Goal: Information Seeking & Learning: Learn about a topic

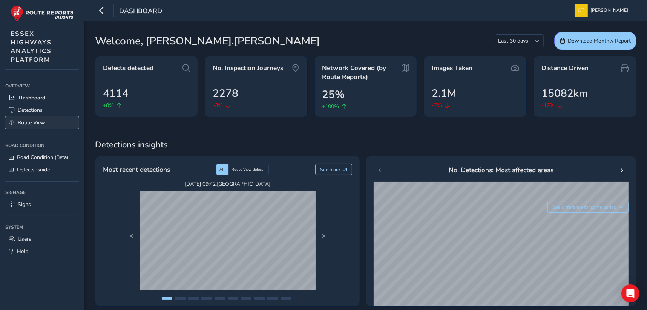
click at [32, 122] on span "Route View" at bounding box center [32, 122] width 28 height 7
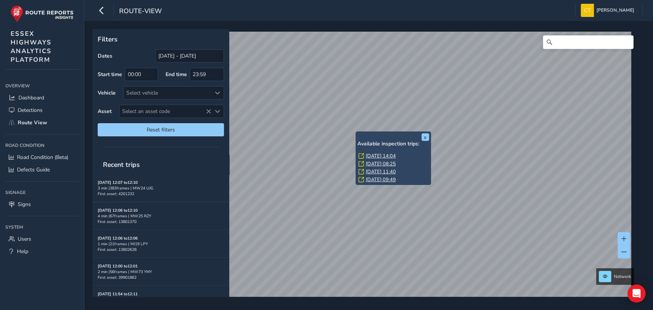
click at [377, 155] on link "[DATE] 14:04" at bounding box center [381, 156] width 30 height 7
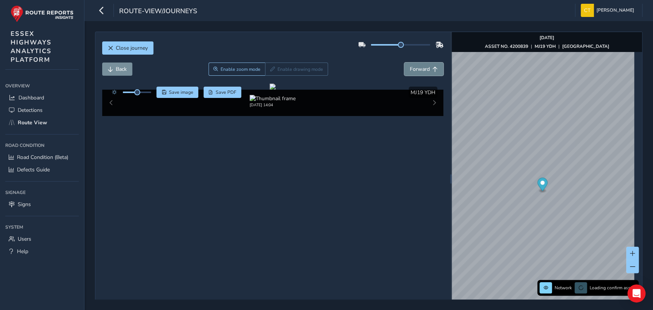
click at [420, 68] on span "Forward" at bounding box center [420, 69] width 20 height 7
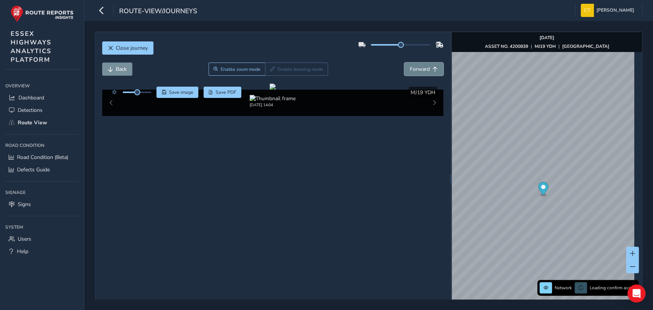
click at [420, 68] on span "Forward" at bounding box center [420, 69] width 20 height 7
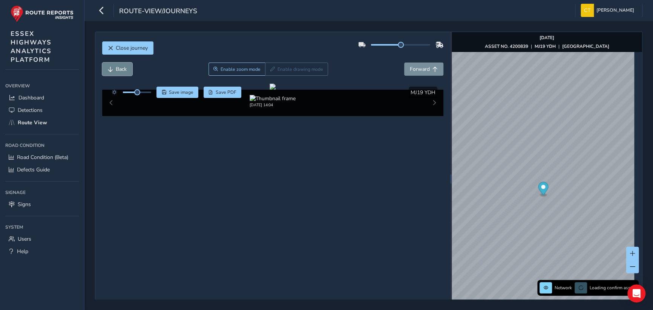
click at [122, 68] on span "Back" at bounding box center [121, 69] width 11 height 7
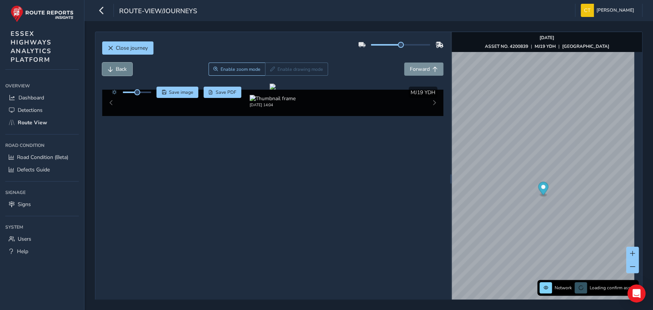
click at [122, 68] on span "Back" at bounding box center [121, 69] width 11 height 7
click at [122, 47] on span "Close journey" at bounding box center [132, 47] width 32 height 7
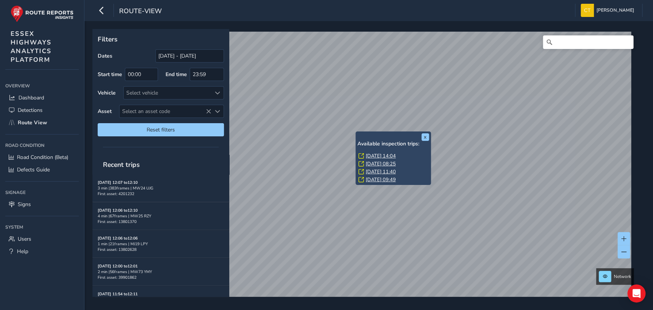
click at [383, 162] on link "[DATE] 08:25" at bounding box center [381, 164] width 30 height 7
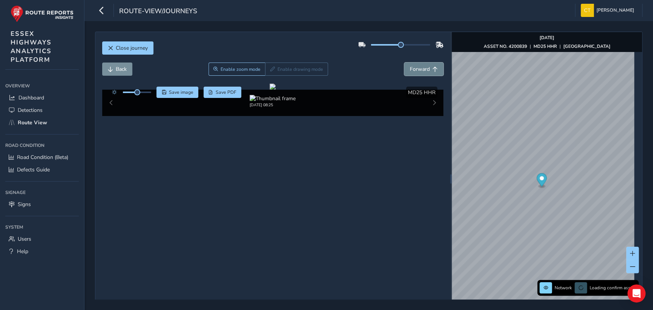
click at [415, 69] on span "Forward" at bounding box center [420, 69] width 20 height 7
click at [118, 68] on span "Back" at bounding box center [121, 69] width 11 height 7
click at [136, 48] on span "Close journey" at bounding box center [132, 47] width 32 height 7
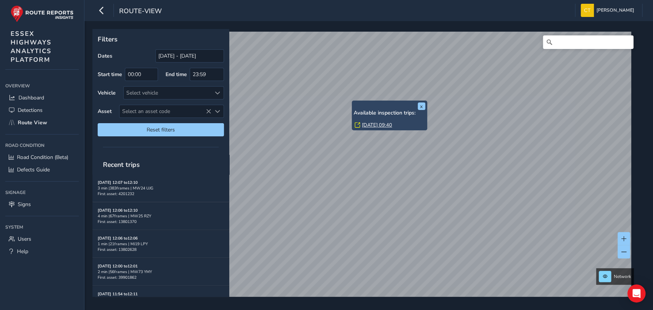
click at [387, 124] on link "[DATE] 09:40" at bounding box center [377, 125] width 30 height 7
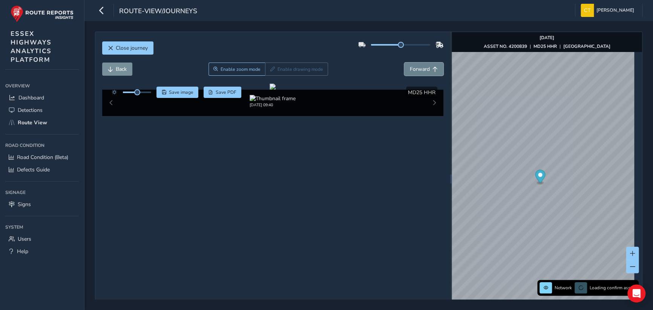
click at [413, 66] on span "Forward" at bounding box center [420, 69] width 20 height 7
click at [412, 66] on span "Forward" at bounding box center [420, 69] width 20 height 7
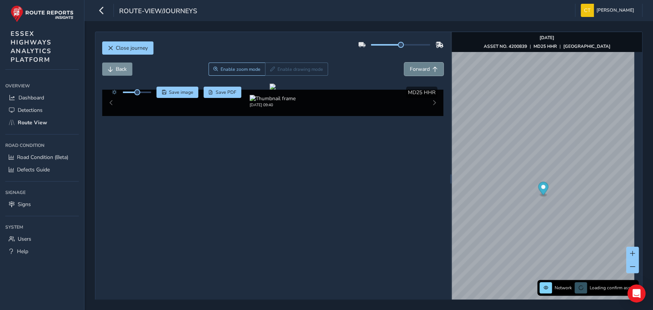
click at [412, 66] on span "Forward" at bounding box center [420, 69] width 20 height 7
